Goal: Task Accomplishment & Management: Manage account settings

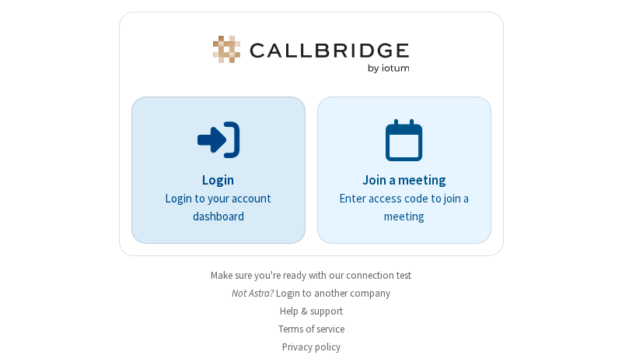
click at [212, 180] on p "Login" at bounding box center [218, 180] width 131 height 20
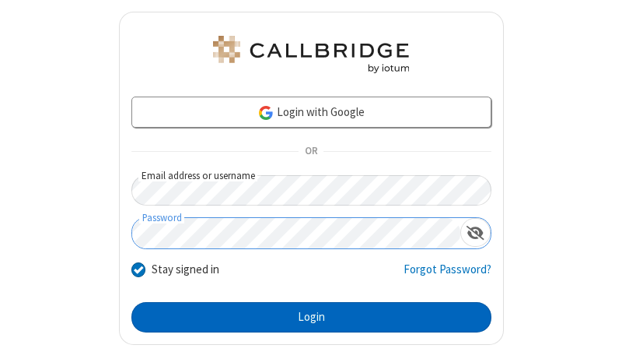
click at [305, 317] on button "Login" at bounding box center [311, 317] width 360 height 31
